Goal: Transaction & Acquisition: Book appointment/travel/reservation

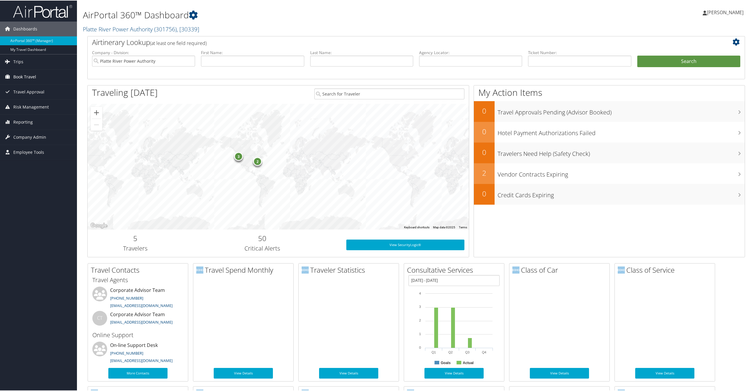
click at [24, 75] on span "Book Travel" at bounding box center [24, 76] width 23 height 15
click at [28, 96] on link "Book/Manage Online Trips" at bounding box center [38, 97] width 77 height 9
